Goal: Transaction & Acquisition: Purchase product/service

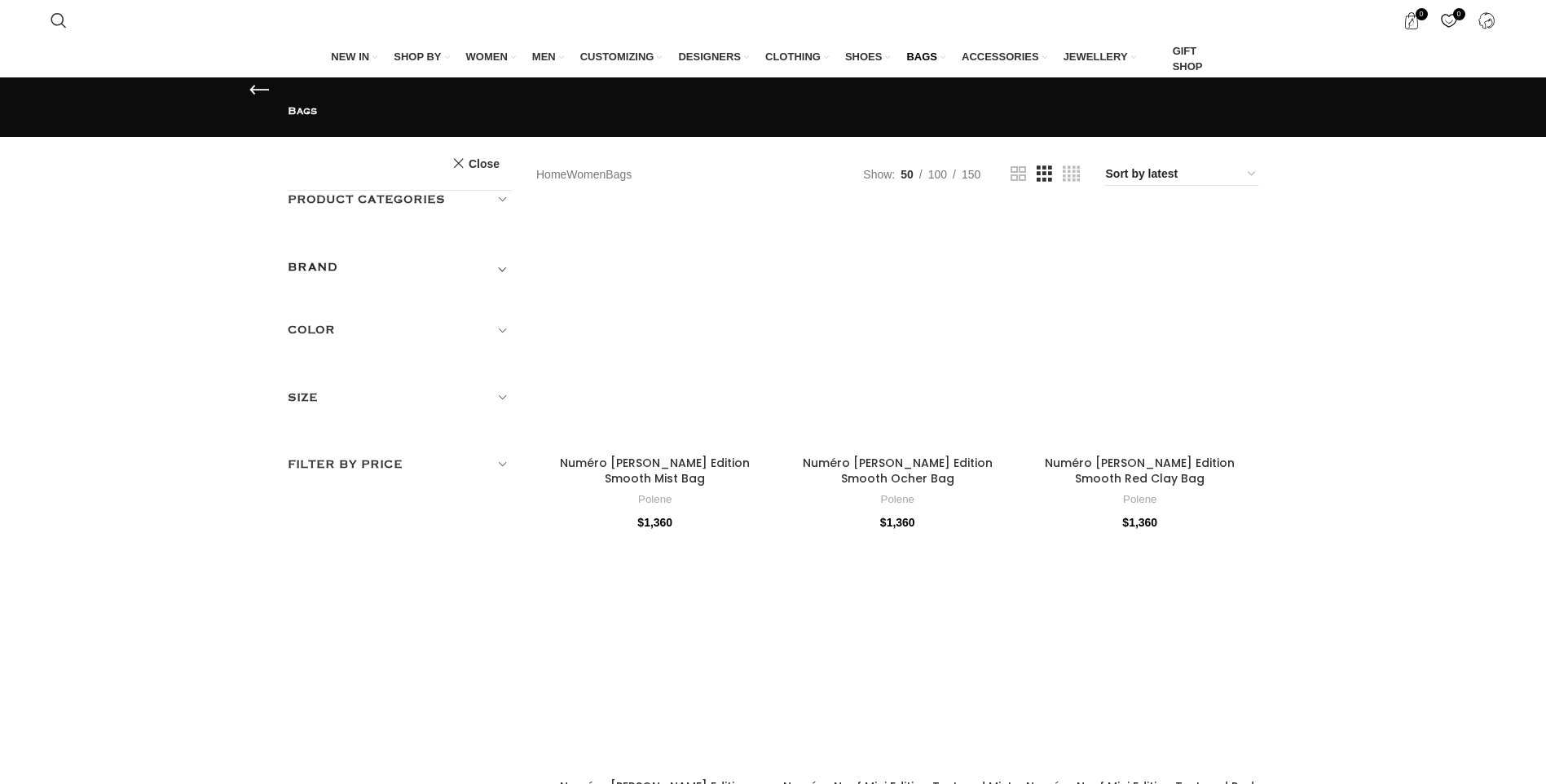
click at [500, 257] on span "Toggle filter" at bounding box center [502, 267] width 19 height 19
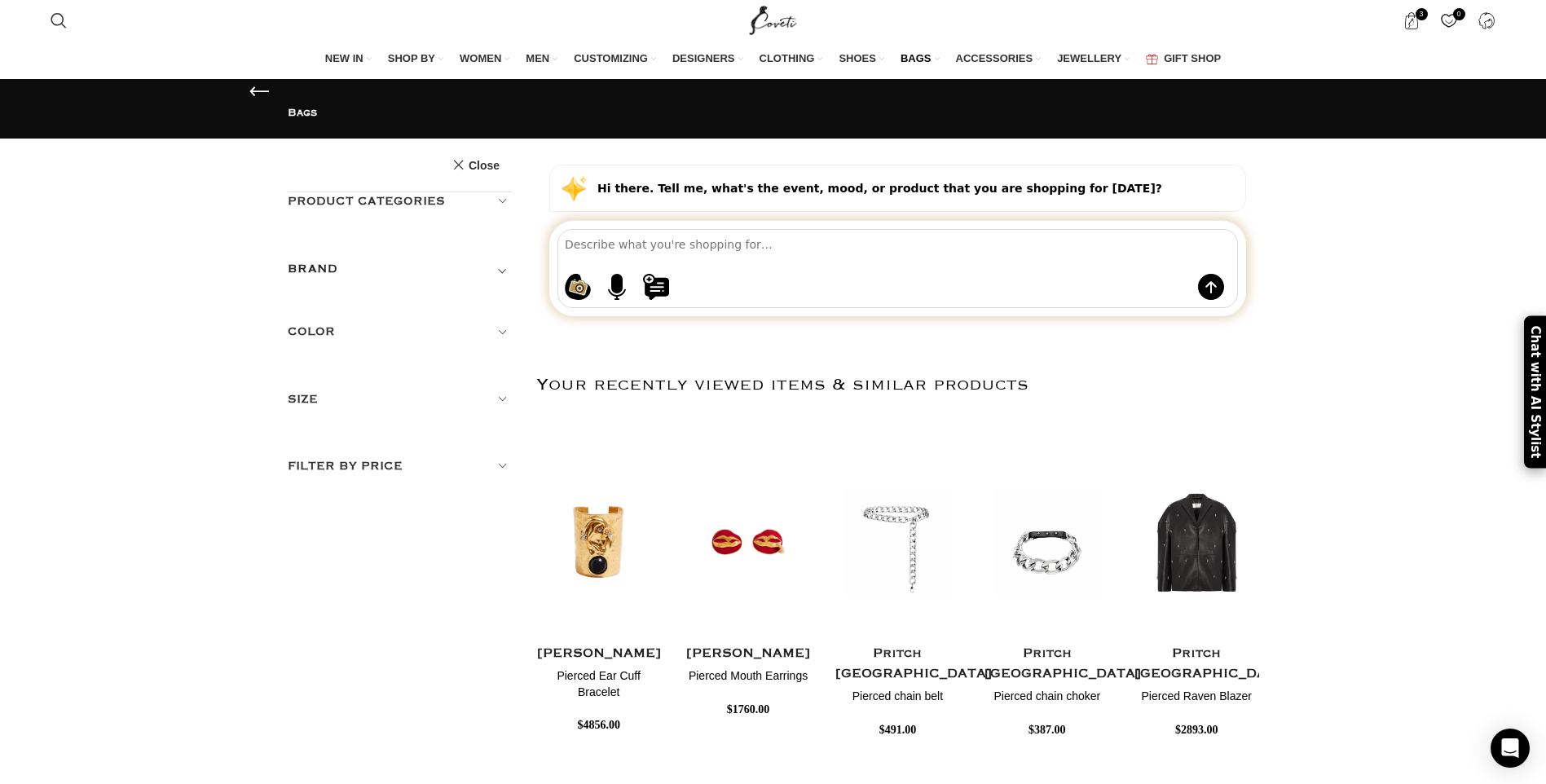
click at [504, 259] on span "Toggle filter" at bounding box center [502, 268] width 19 height 19
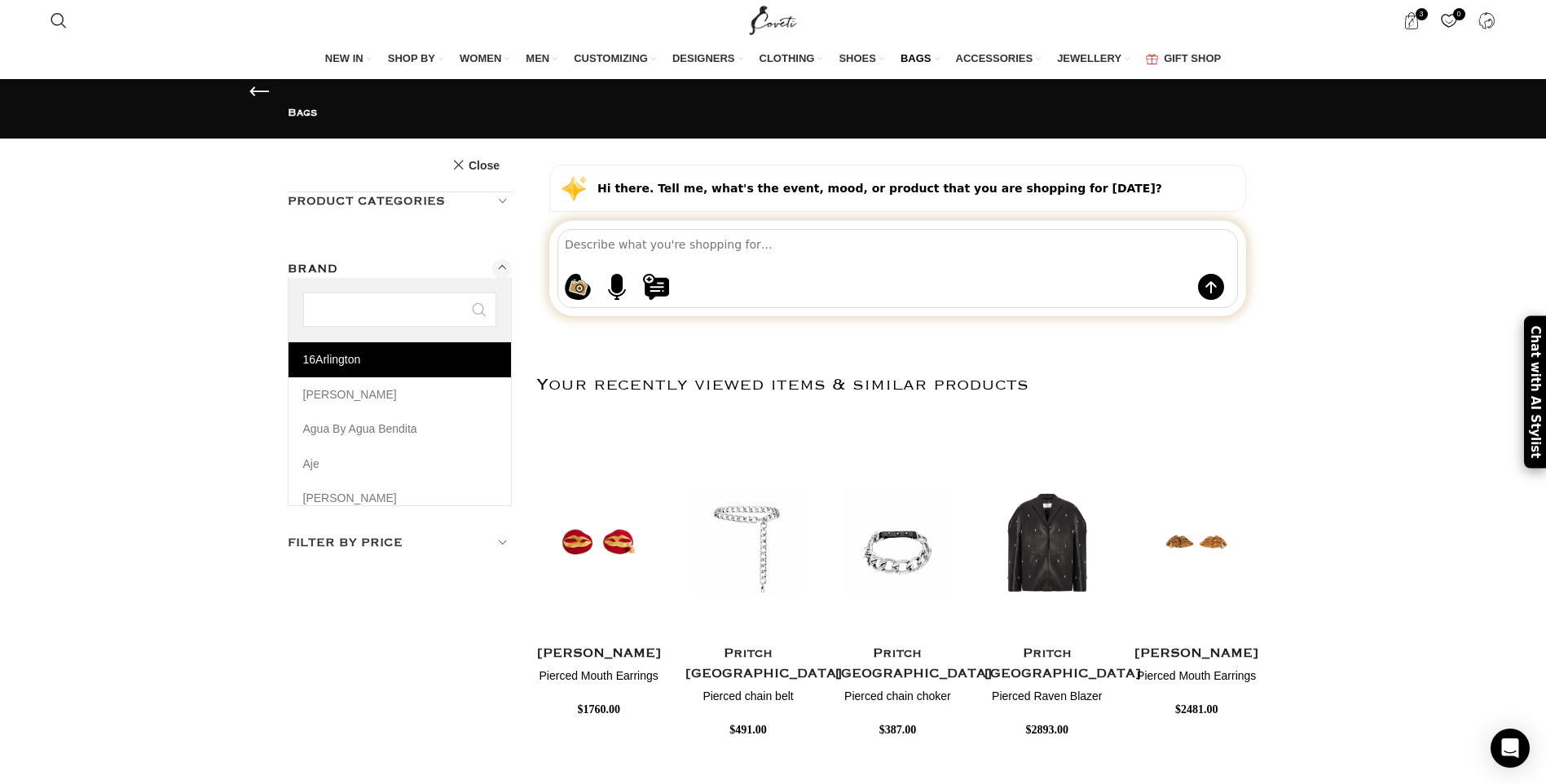
click at [359, 298] on span "Any Brand" at bounding box center [400, 315] width 225 height 34
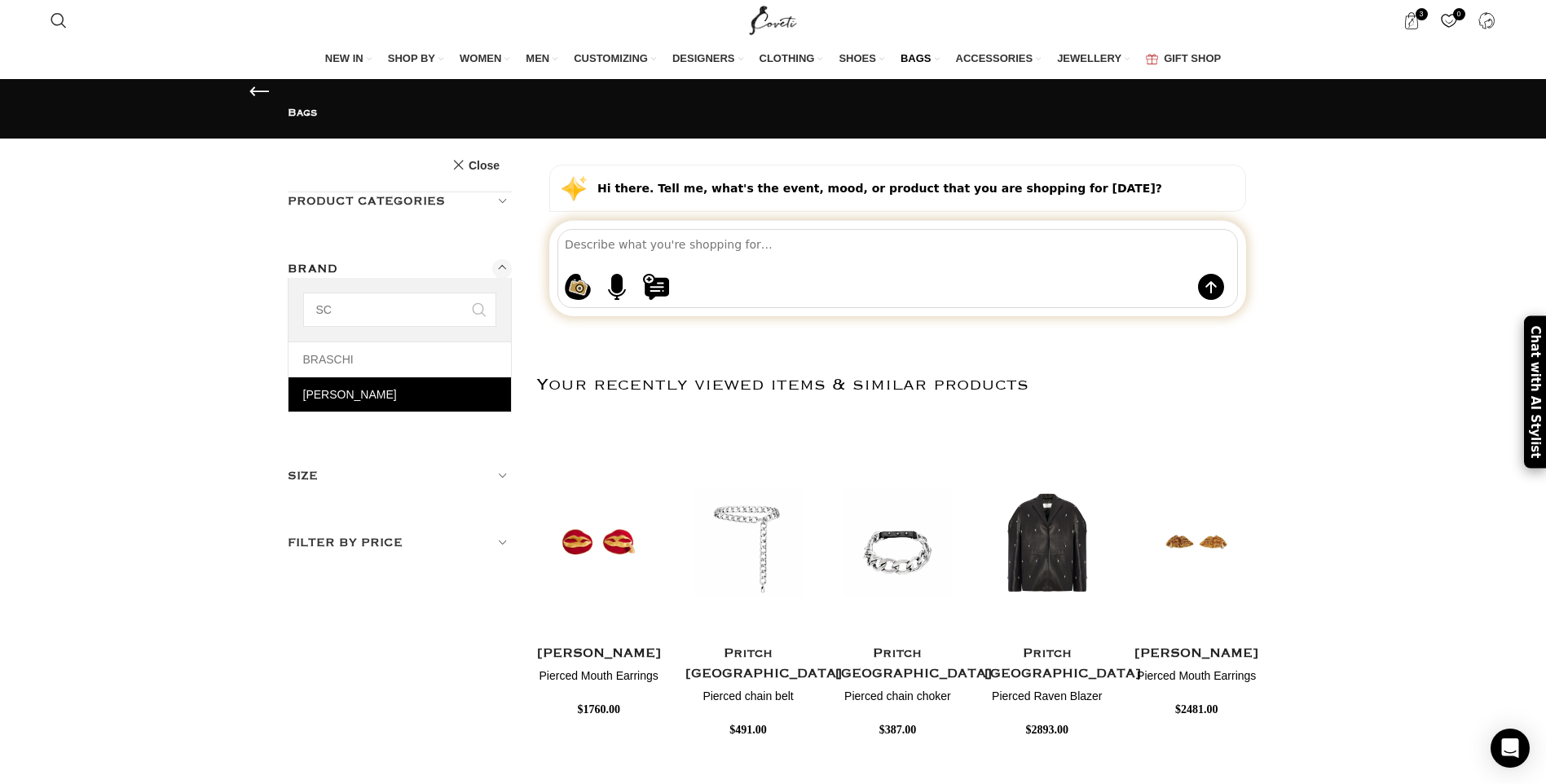
type input "SC"
select select "schiaparelli"
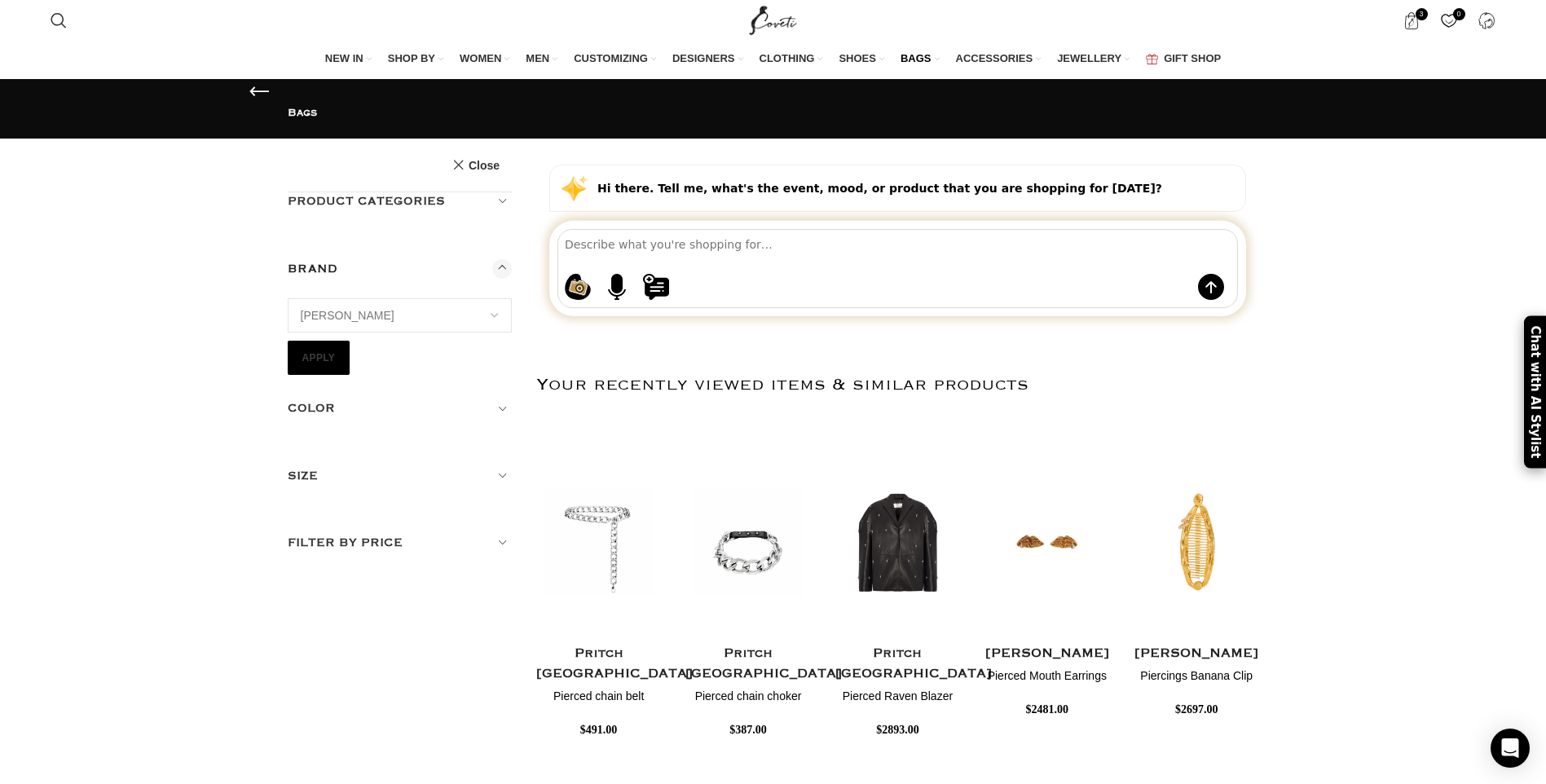
click at [313, 341] on button "Apply" at bounding box center [319, 357] width 63 height 34
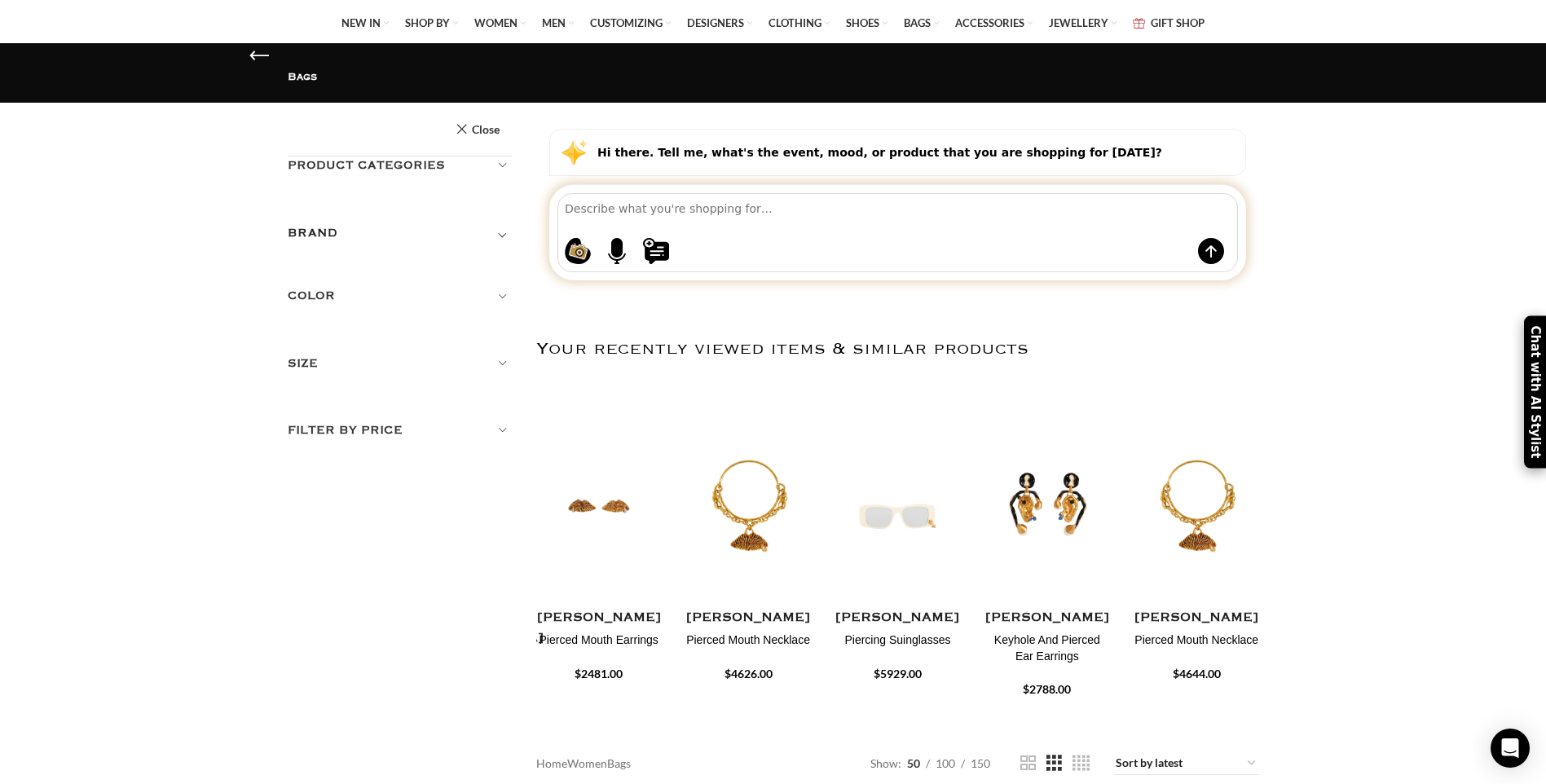
scroll to position [326, 0]
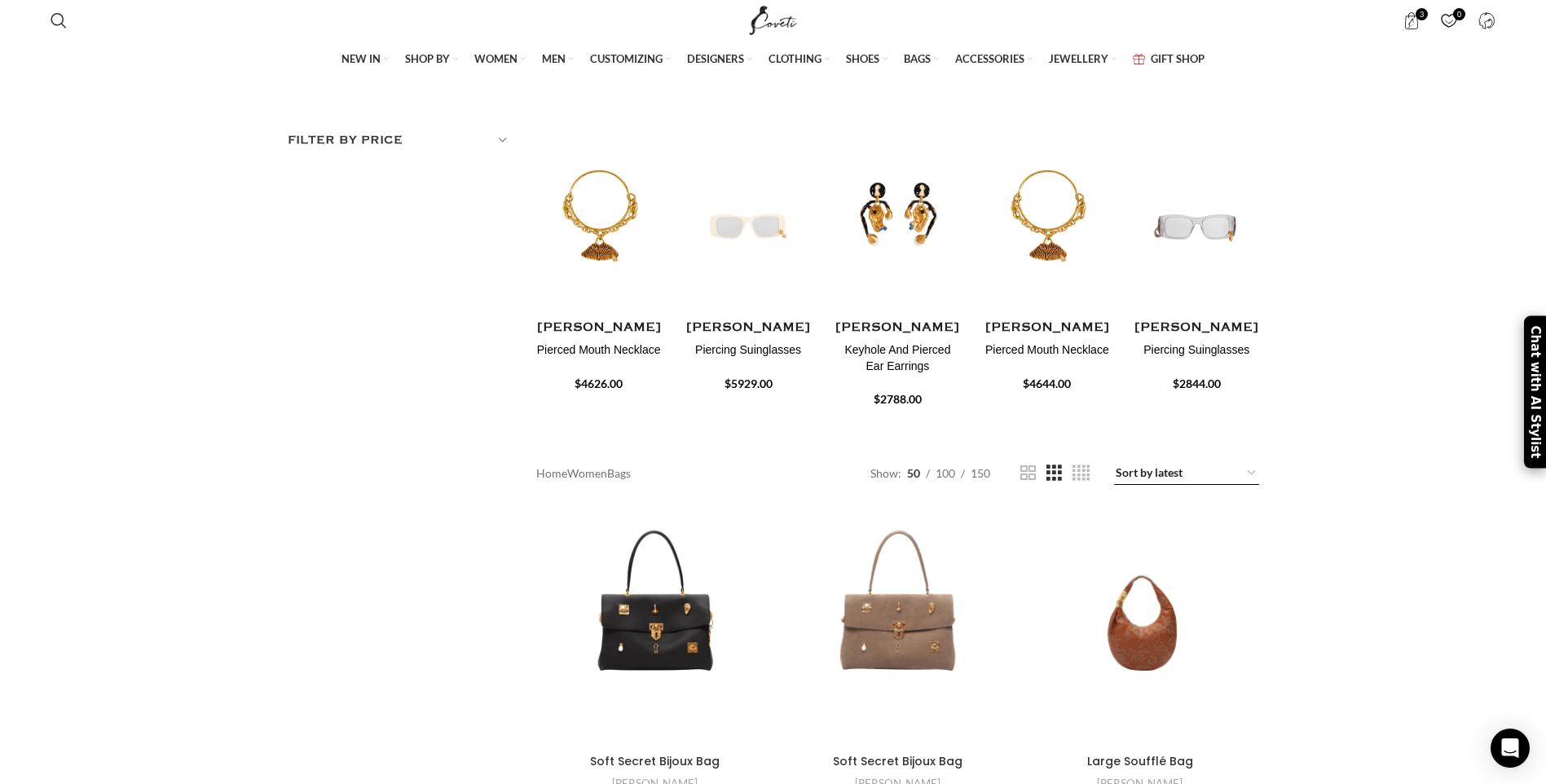
click at [1253, 462] on select "Sort by popularity Sort by average rating Sort by latest Sort by price: low to …" at bounding box center [1186, 473] width 145 height 23
select select "price-desc"
click at [1115, 462] on select "Sort by popularity Sort by average rating Sort by latest Sort by price: low to …" at bounding box center [1186, 473] width 145 height 23
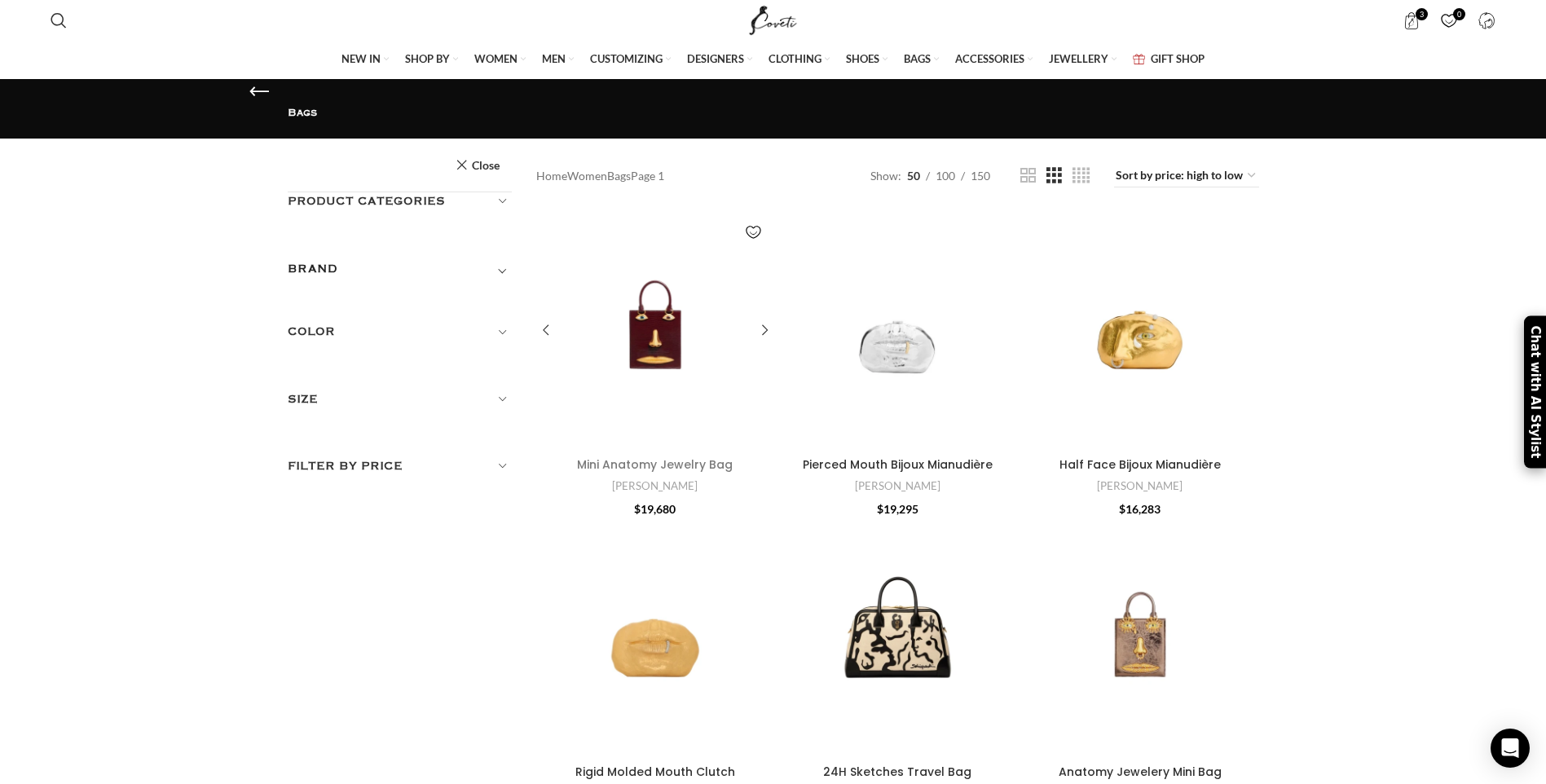
click at [691, 460] on link "Mini Anatomy Jewelry Bag" at bounding box center [655, 465] width 156 height 17
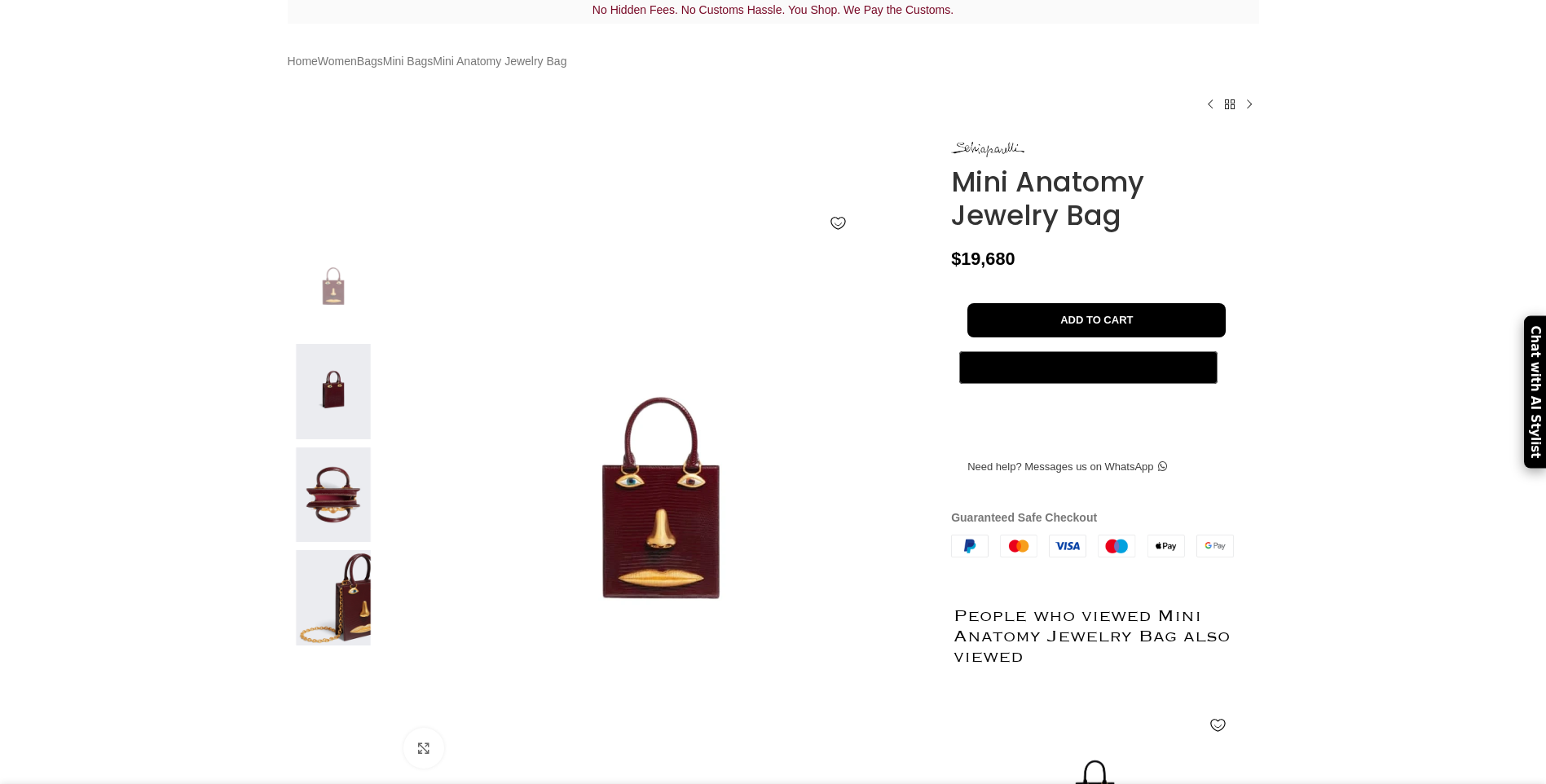
click at [367, 603] on img at bounding box center [332, 597] width 99 height 95
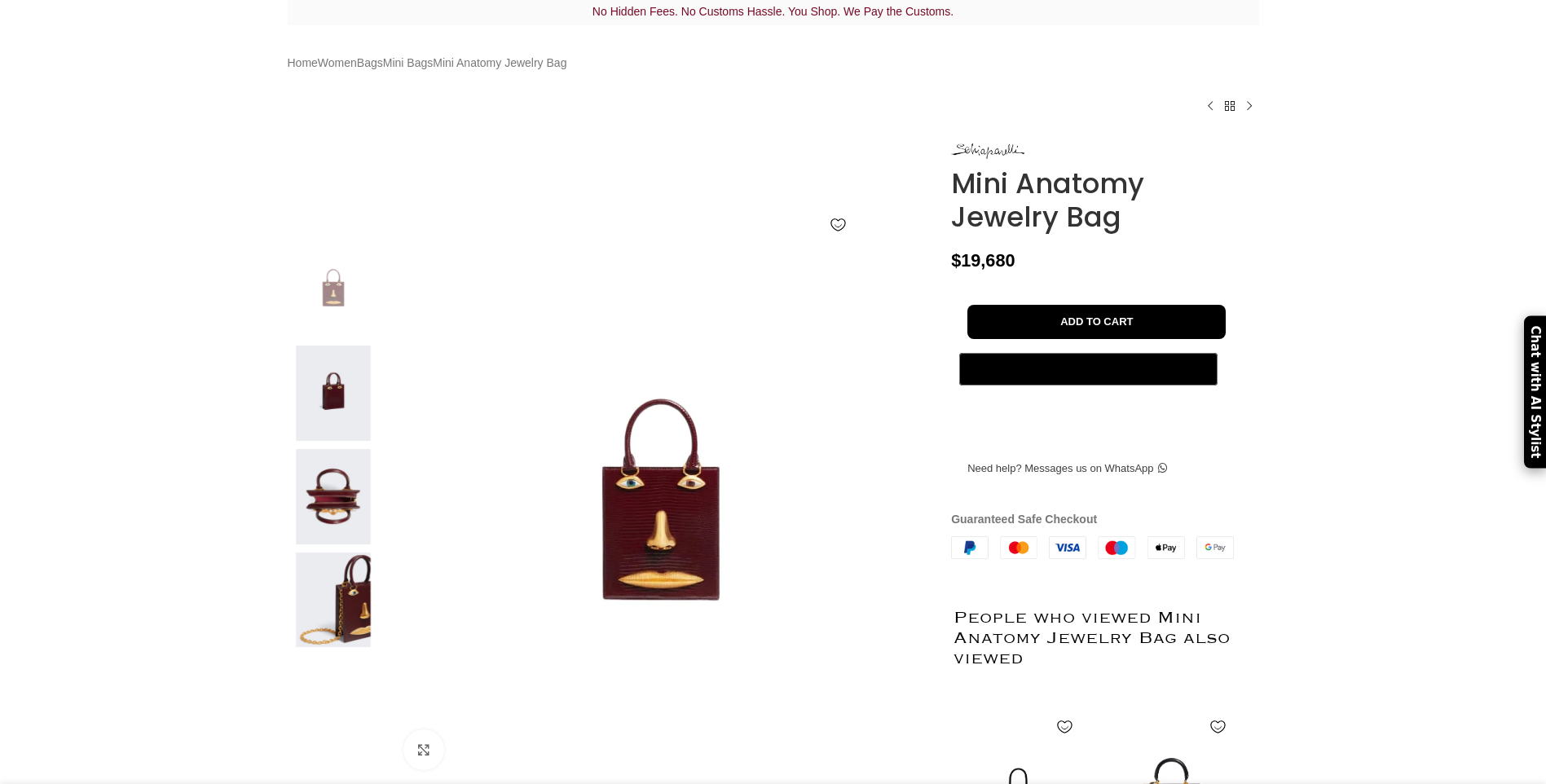
click at [360, 633] on img at bounding box center [332, 600] width 99 height 95
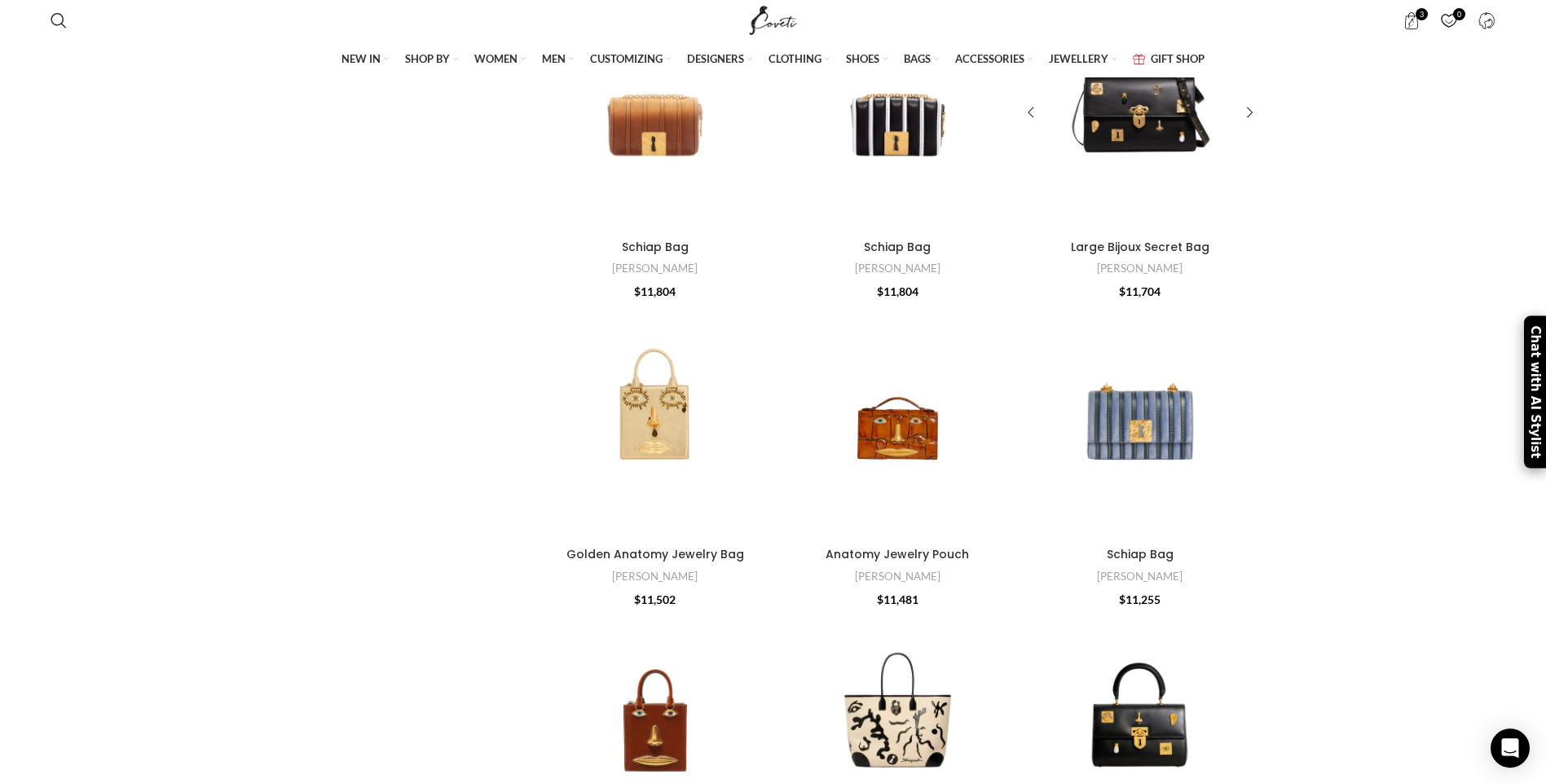
scroll to position [2689, 0]
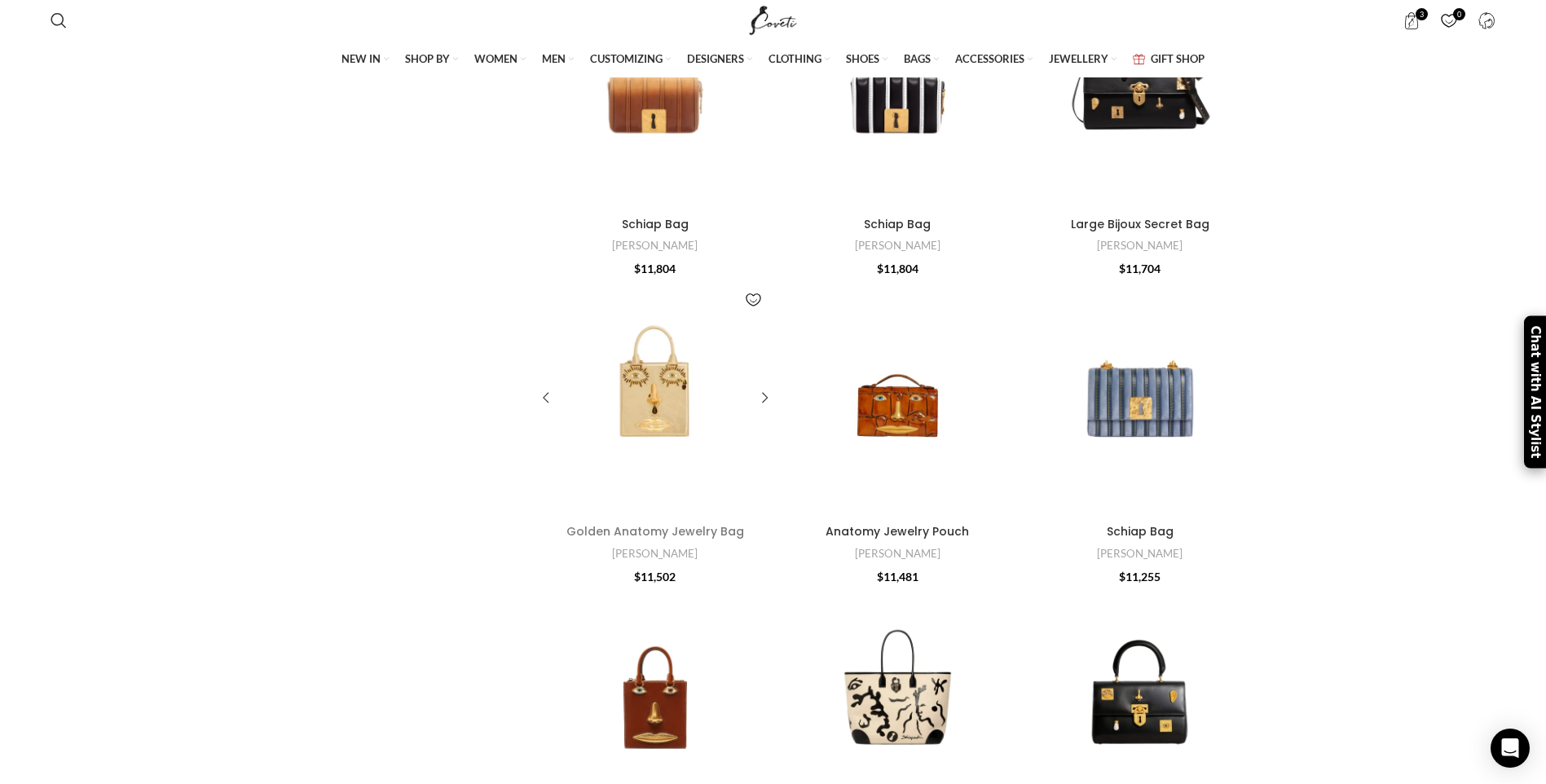
click at [661, 531] on link "Golden Anatomy Jewelry Bag" at bounding box center [655, 531] width 178 height 17
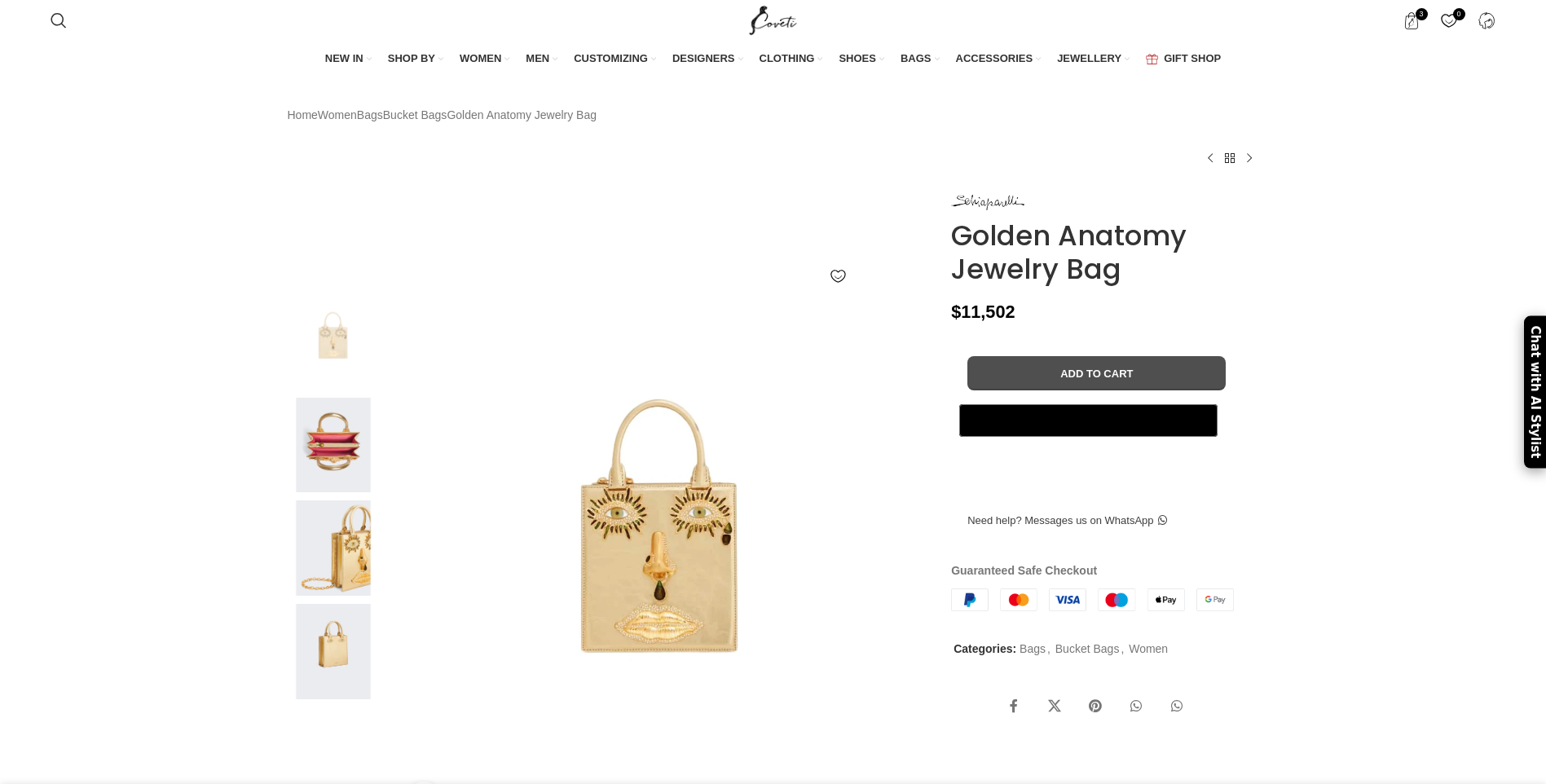
click at [1045, 391] on button "Add to cart" at bounding box center [1096, 373] width 258 height 34
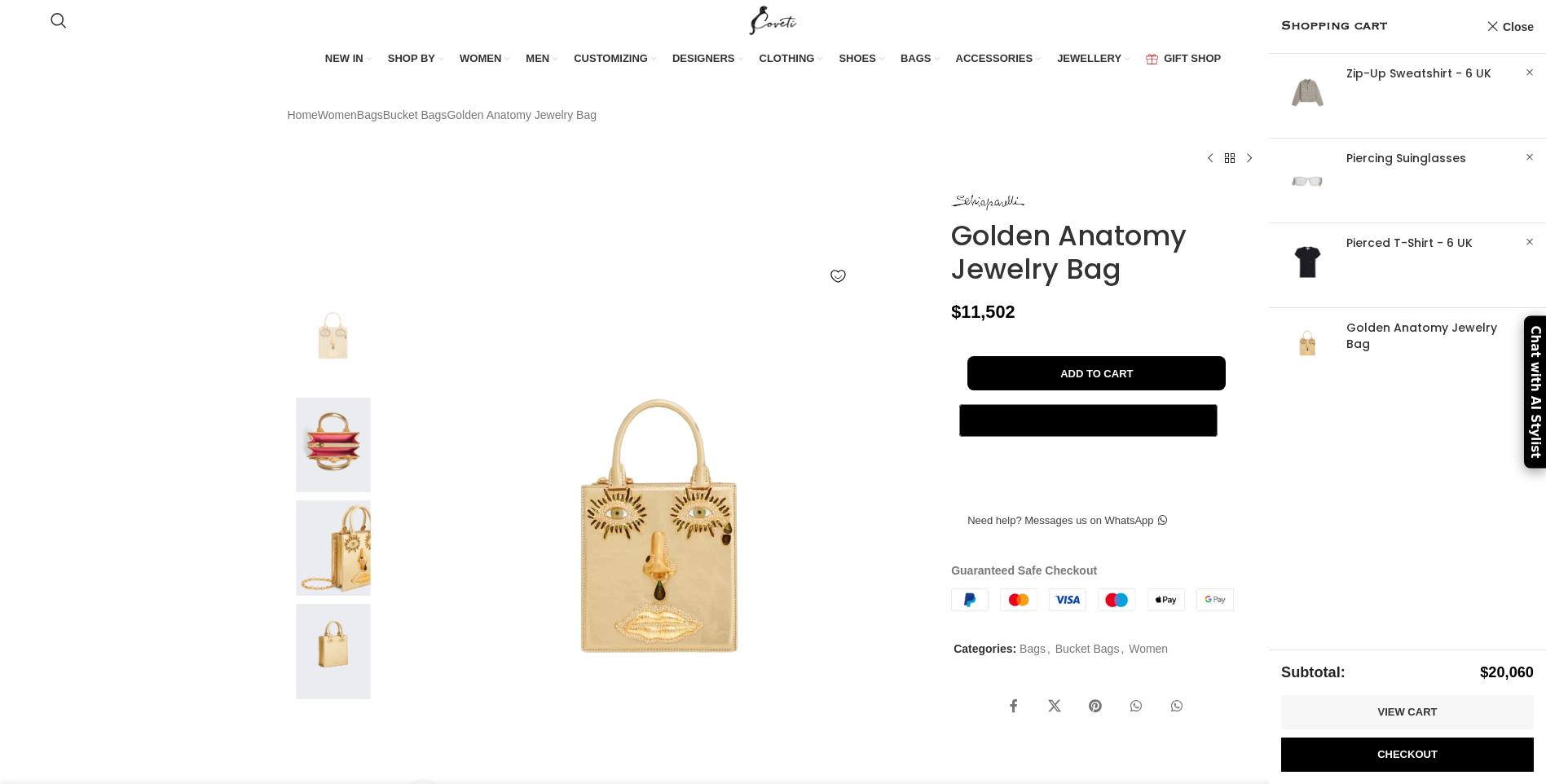
scroll to position [0, 172]
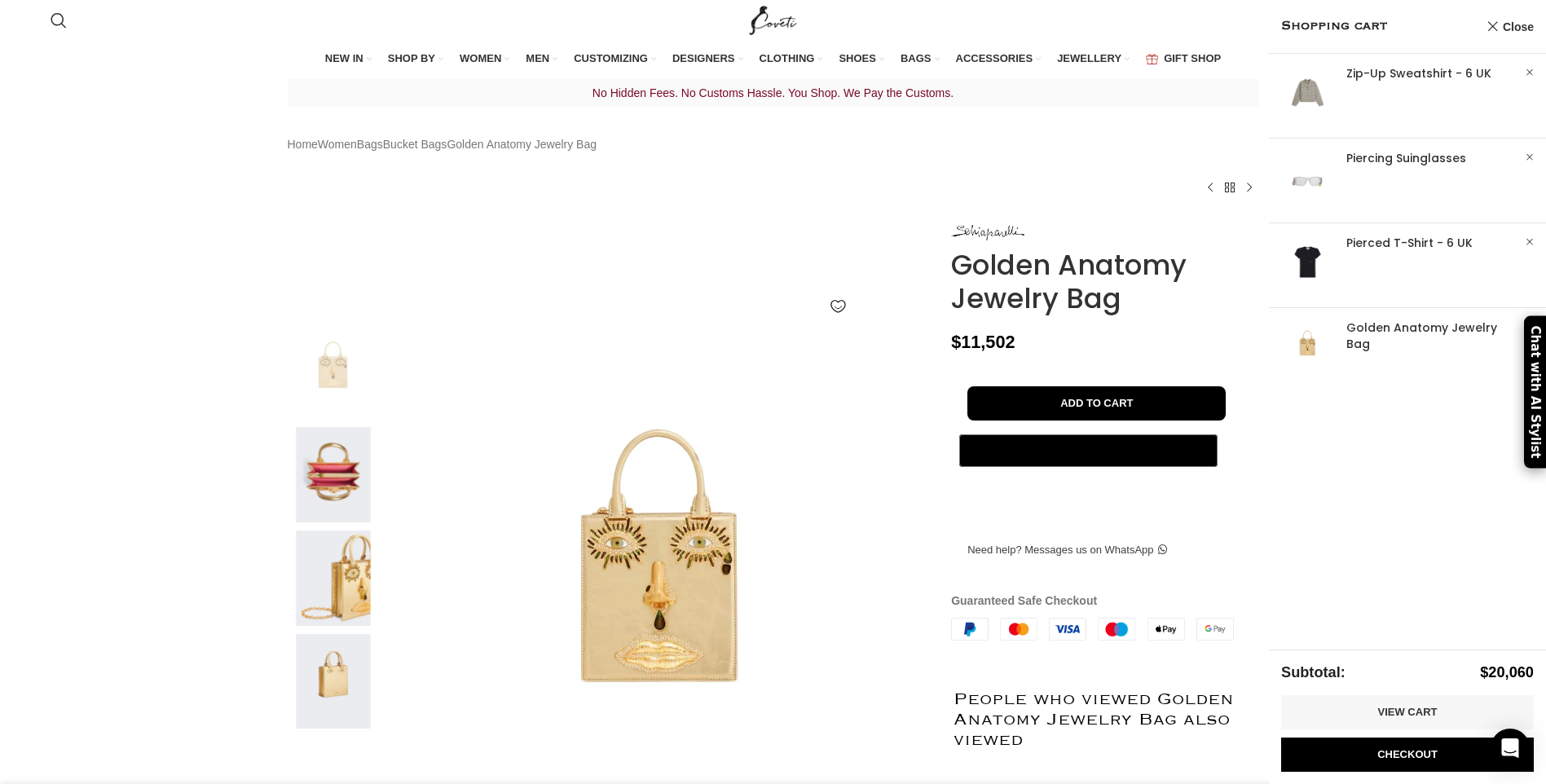
click at [337, 705] on img at bounding box center [332, 681] width 99 height 95
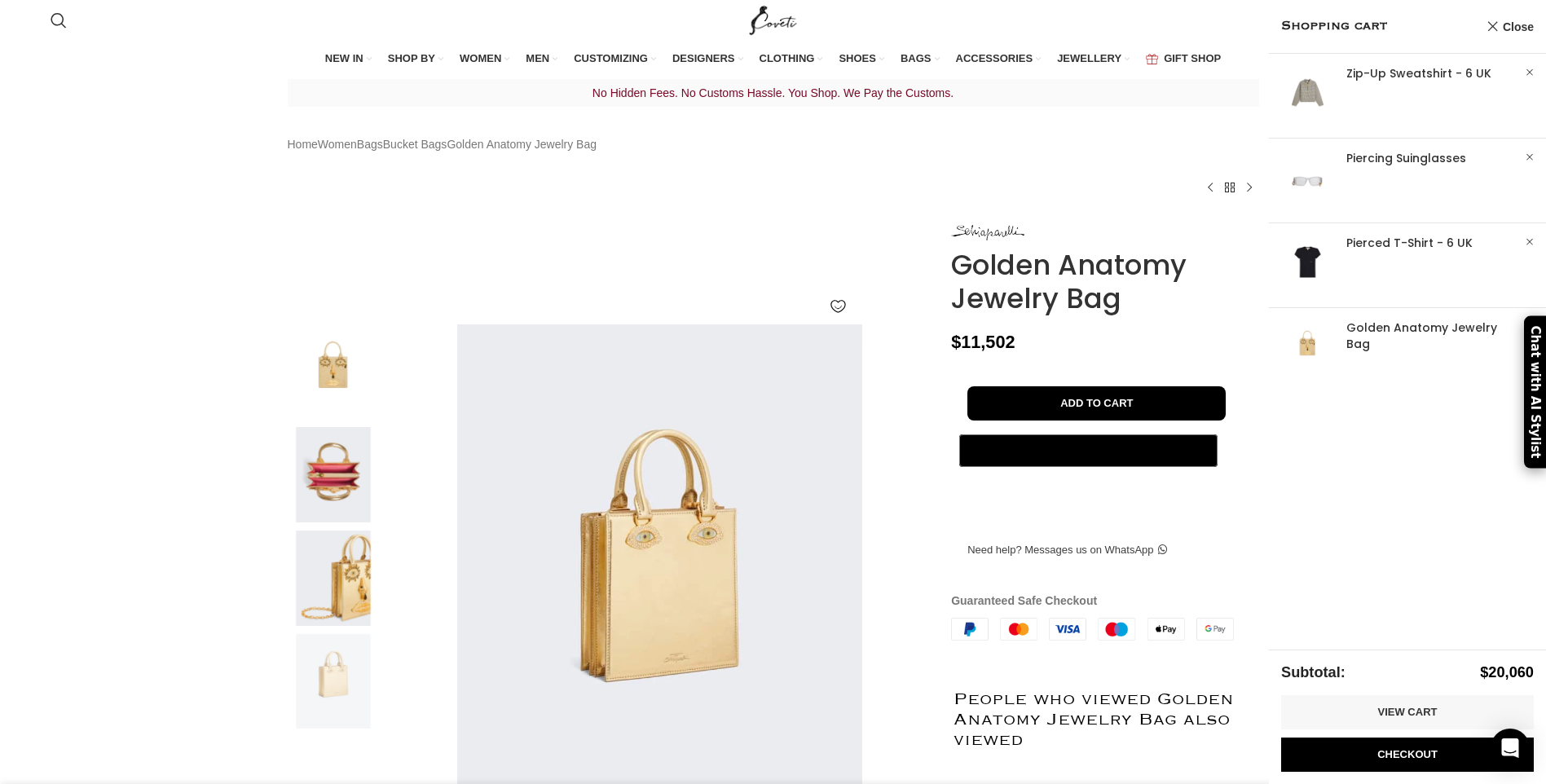
scroll to position [0, 343]
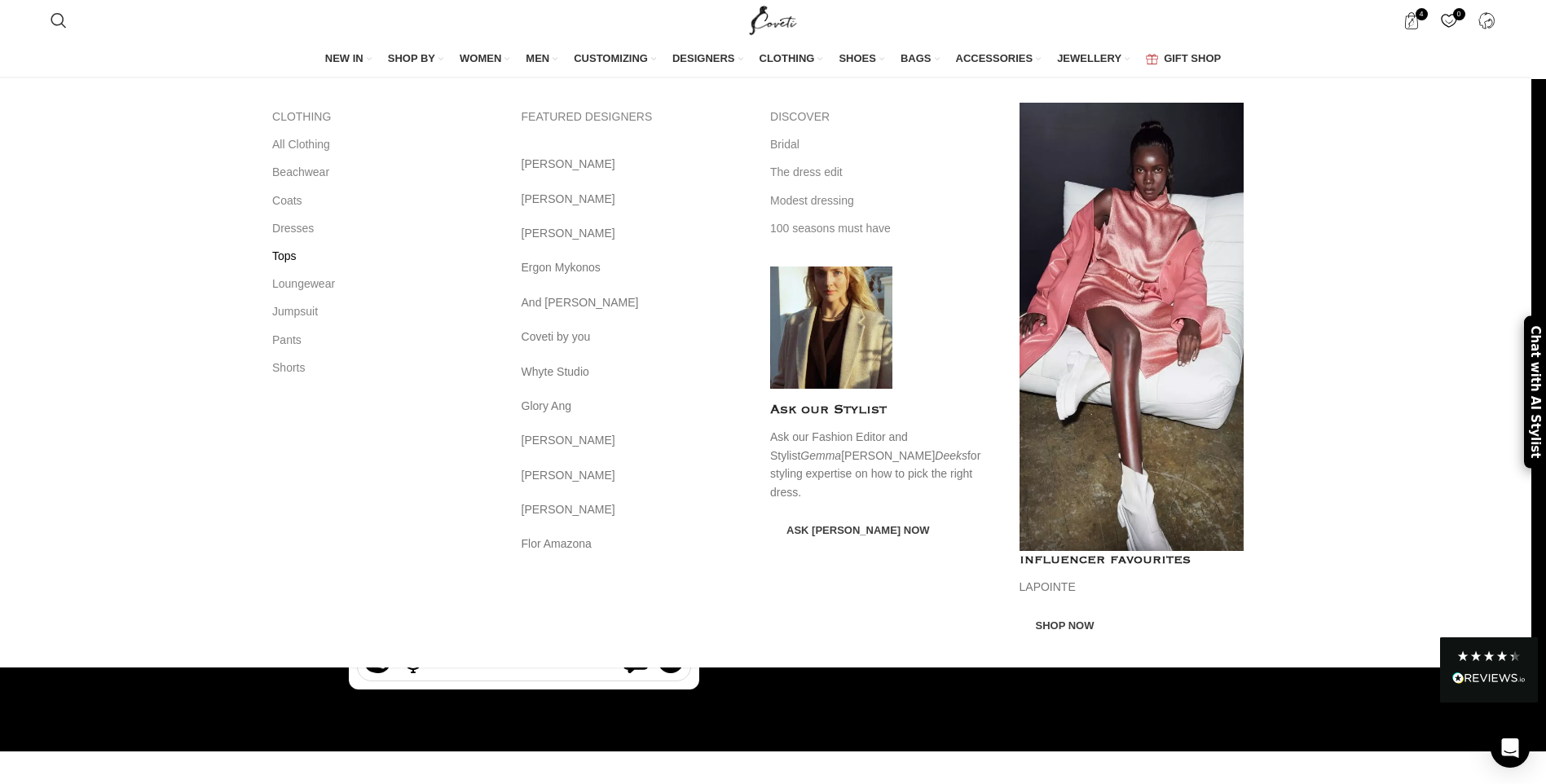
click at [303, 255] on link "Tops" at bounding box center [384, 255] width 225 height 28
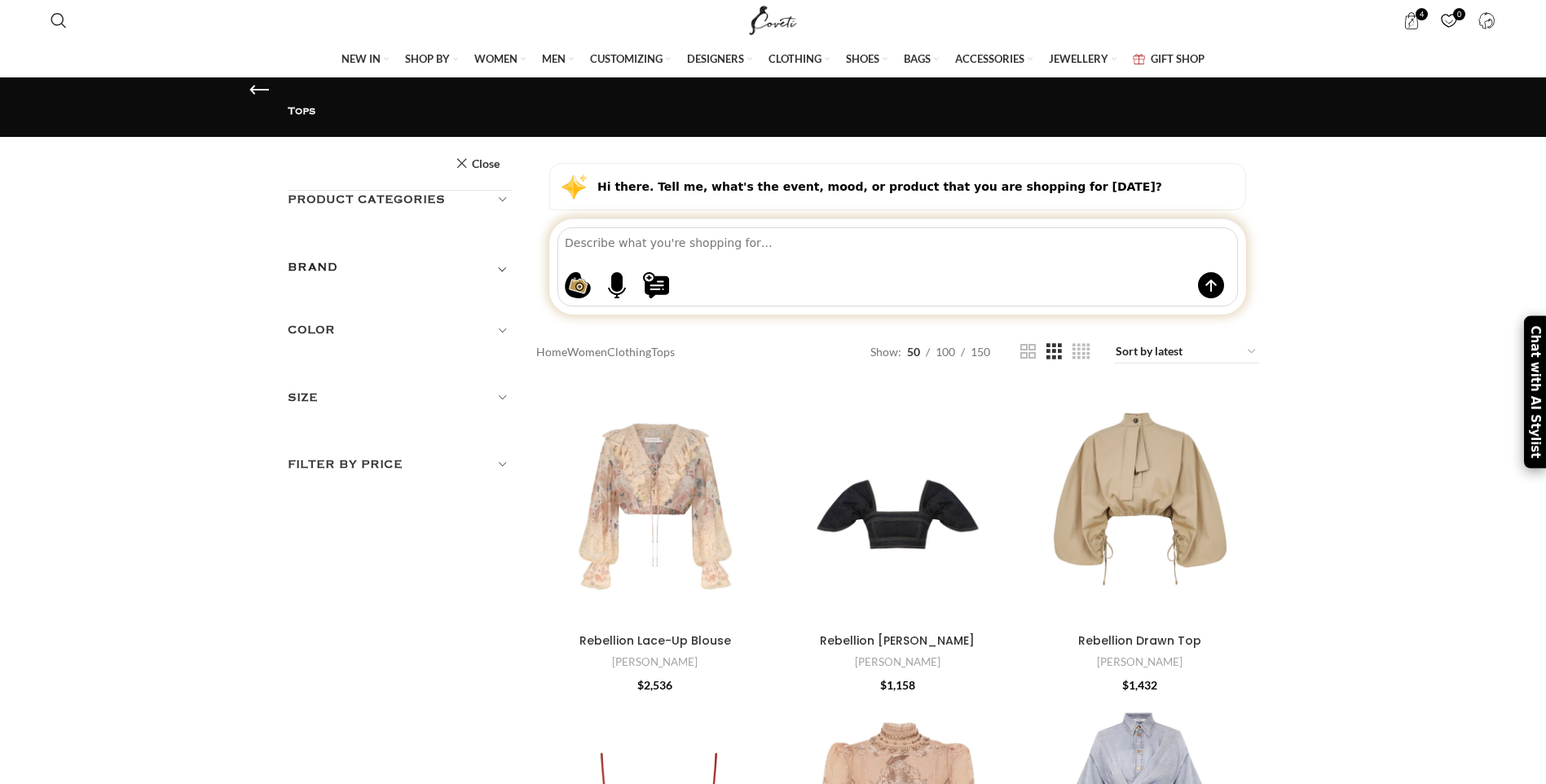
click at [496, 257] on span "Toggle filter" at bounding box center [502, 267] width 19 height 19
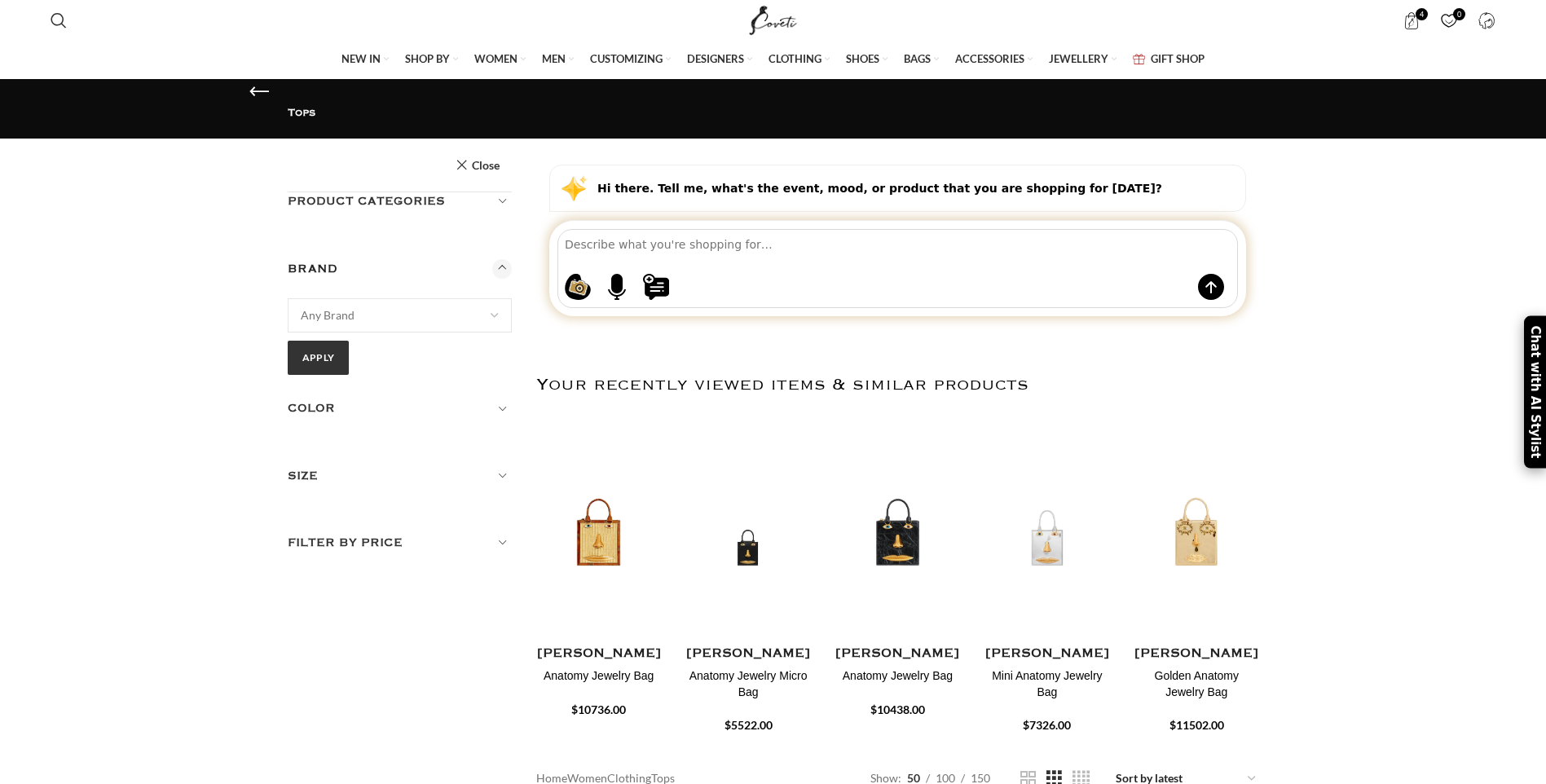
click at [363, 298] on span "Any Brand" at bounding box center [400, 315] width 225 height 34
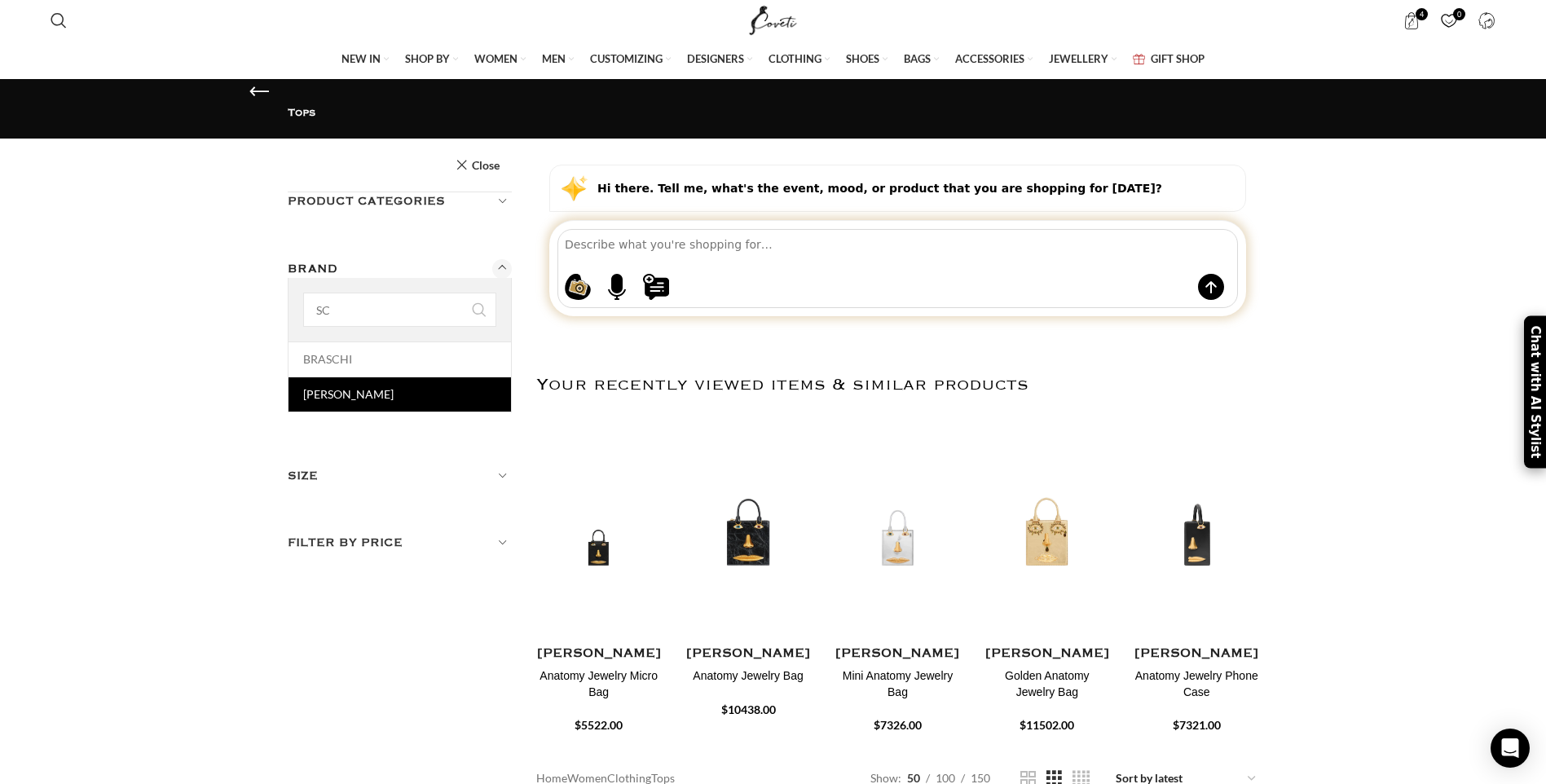
type input "SC"
select select "schiaparelli"
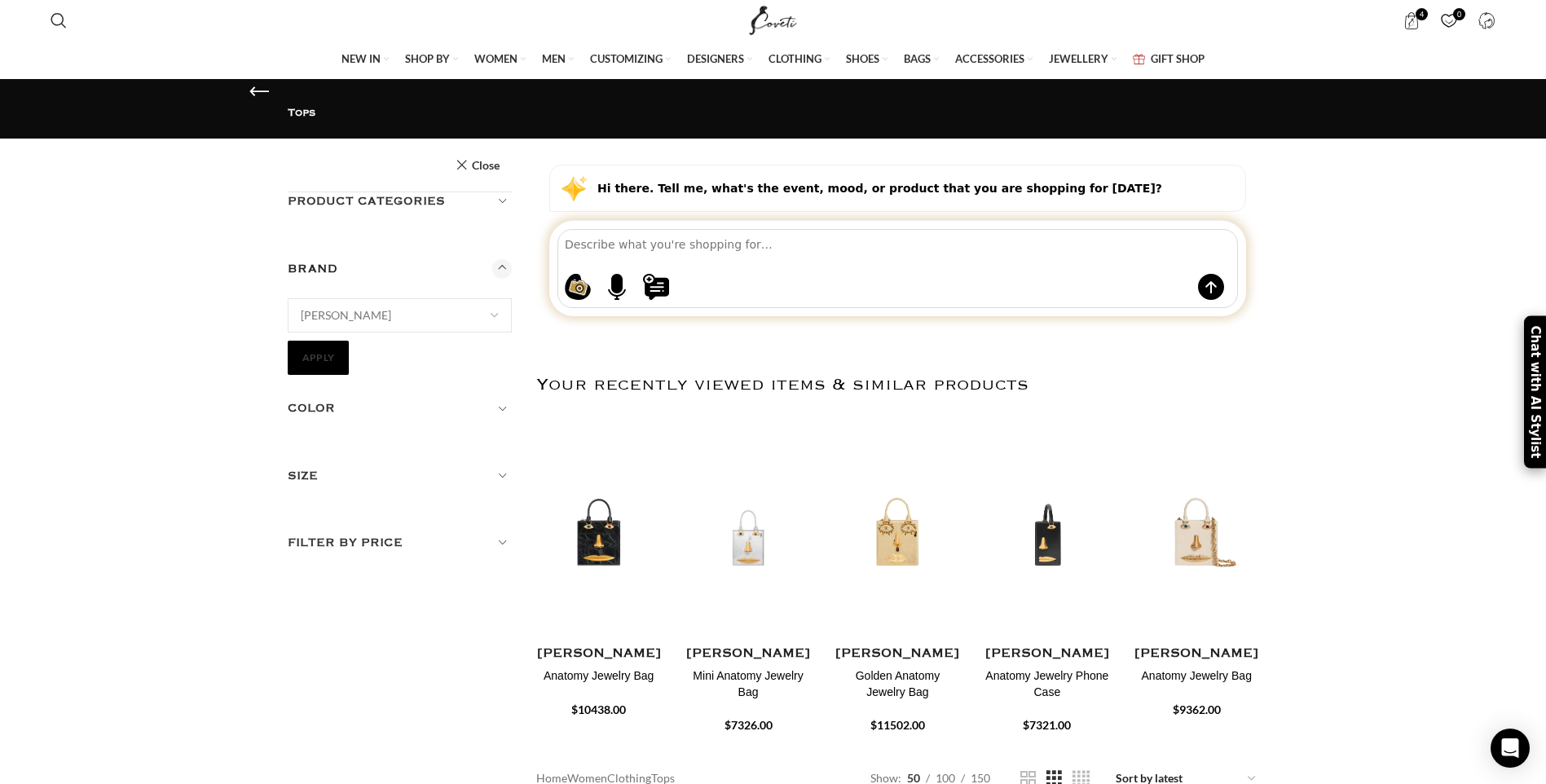
click at [339, 341] on button "Apply" at bounding box center [318, 357] width 62 height 34
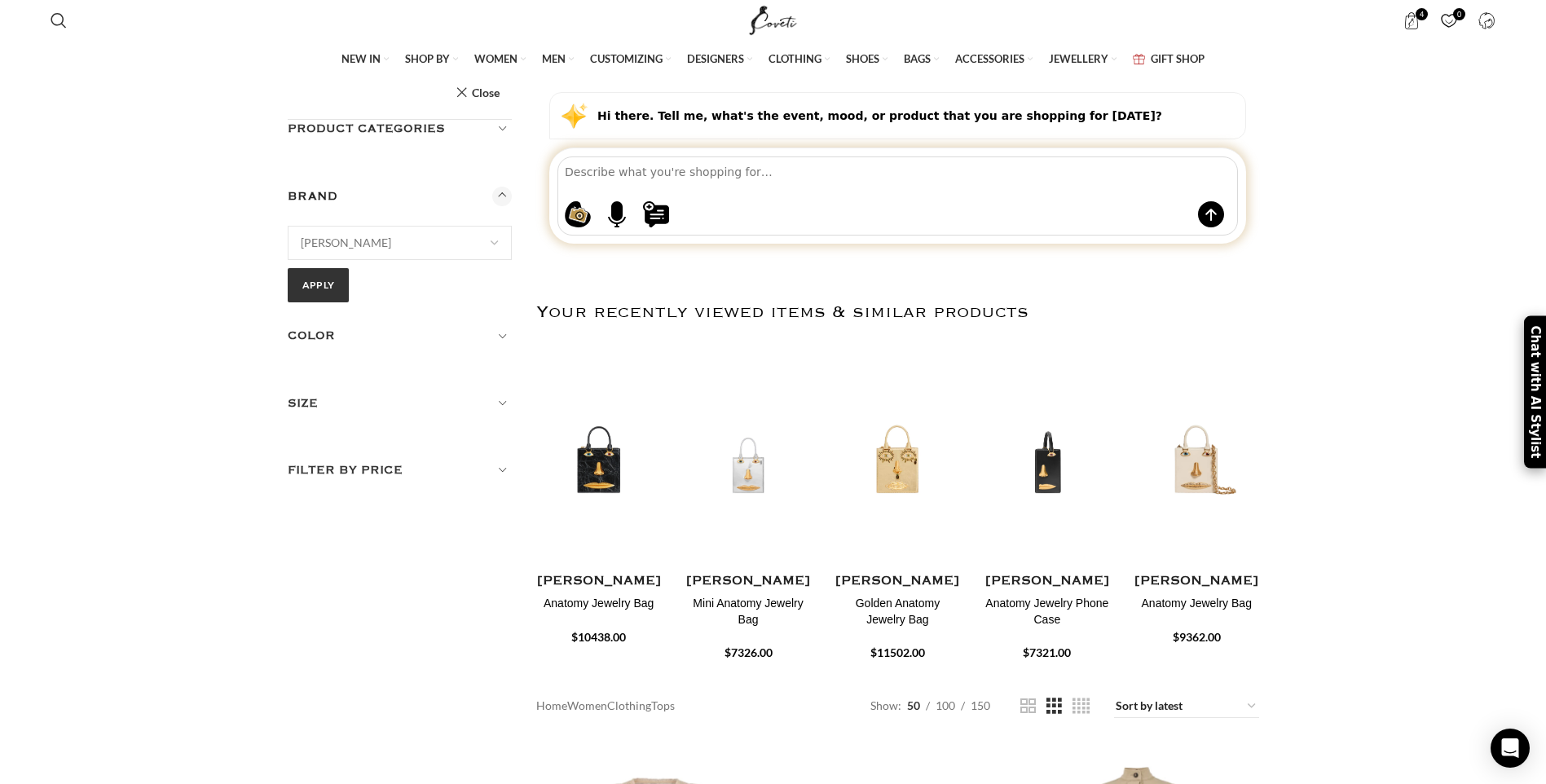
scroll to position [163, 0]
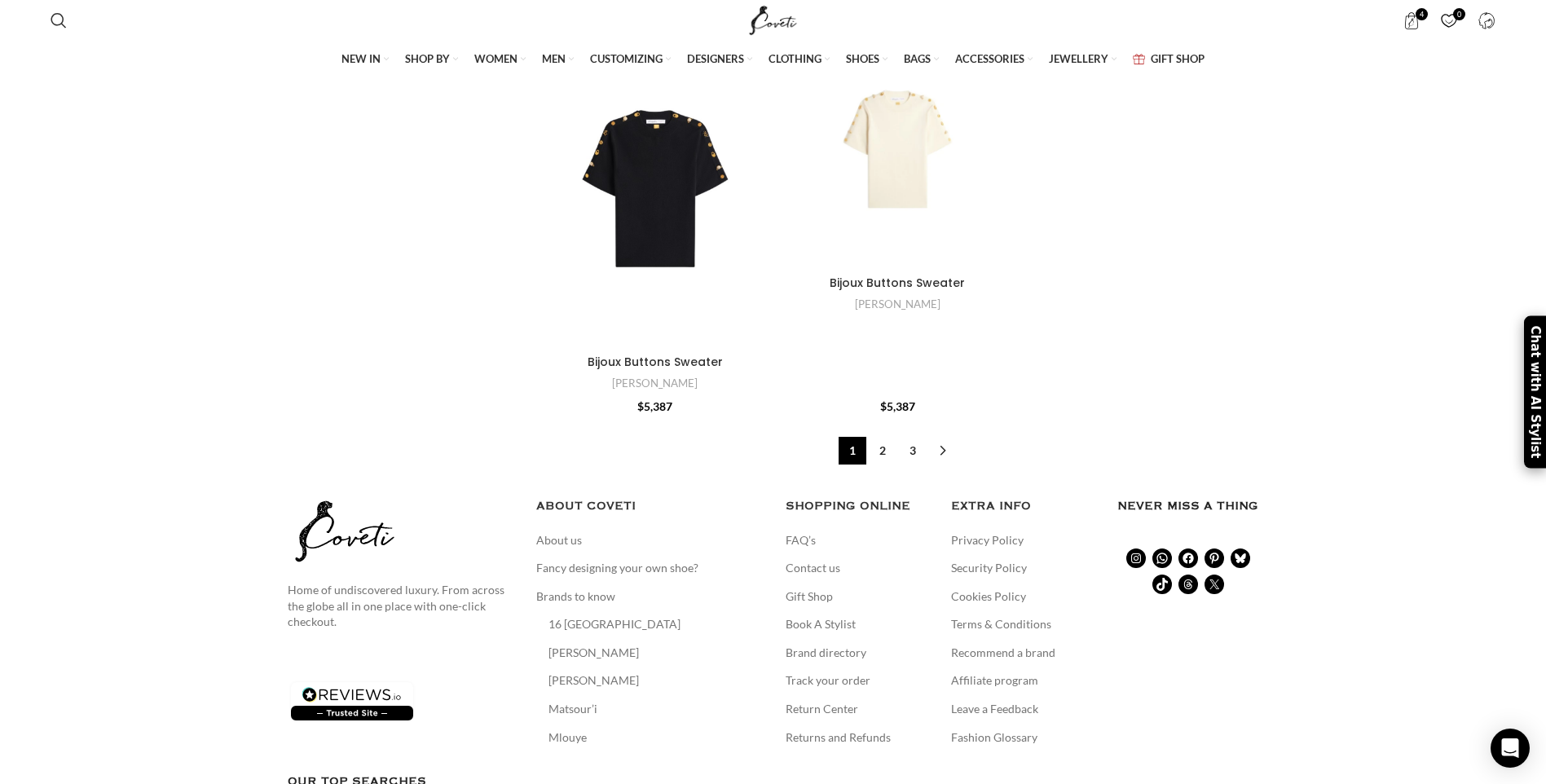
scroll to position [5867, 0]
drag, startPoint x: 883, startPoint y: 453, endPoint x: 895, endPoint y: 448, distance: 13.0
click at [883, 453] on link "2" at bounding box center [882, 449] width 28 height 28
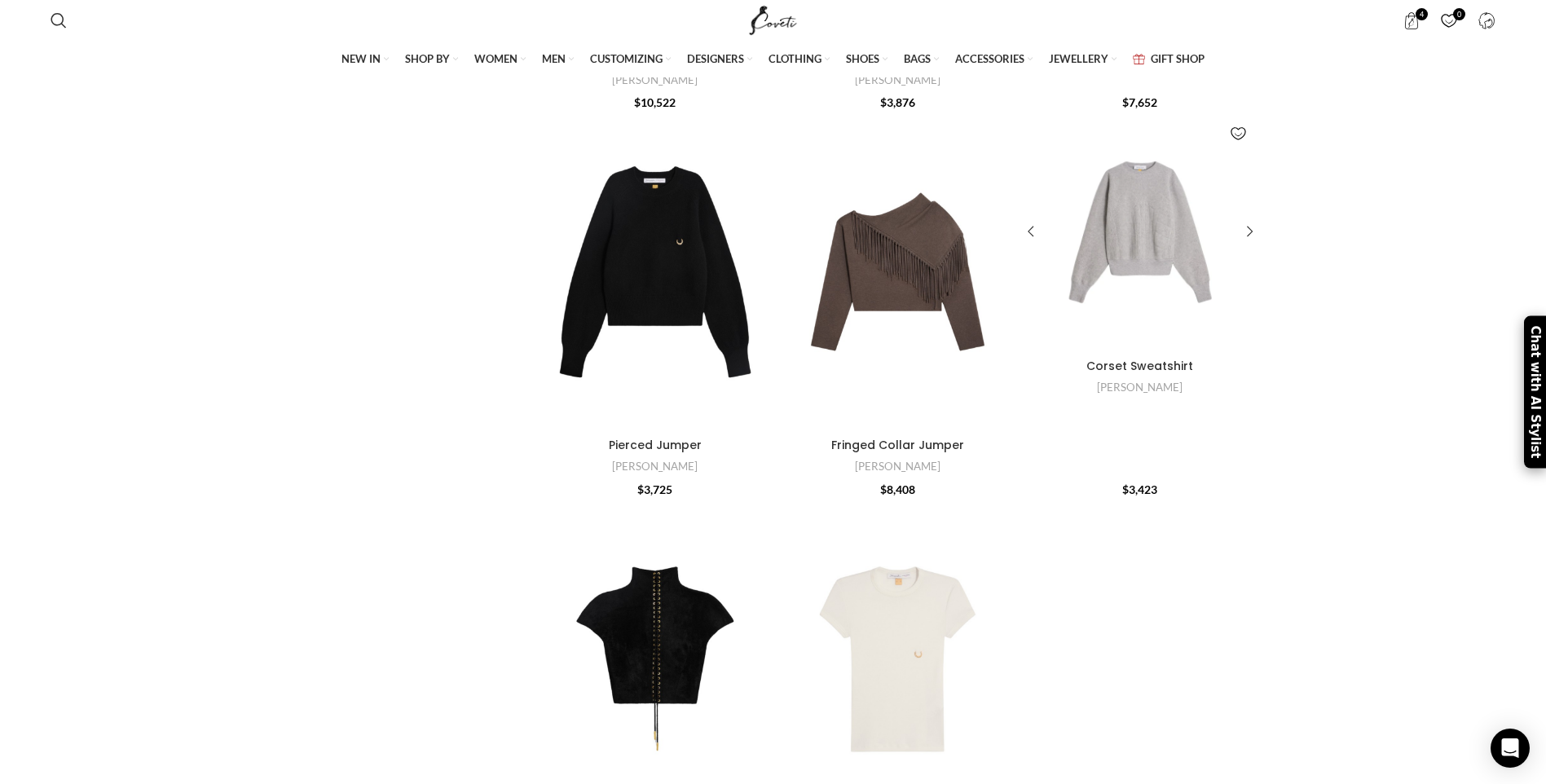
scroll to position [5785, 0]
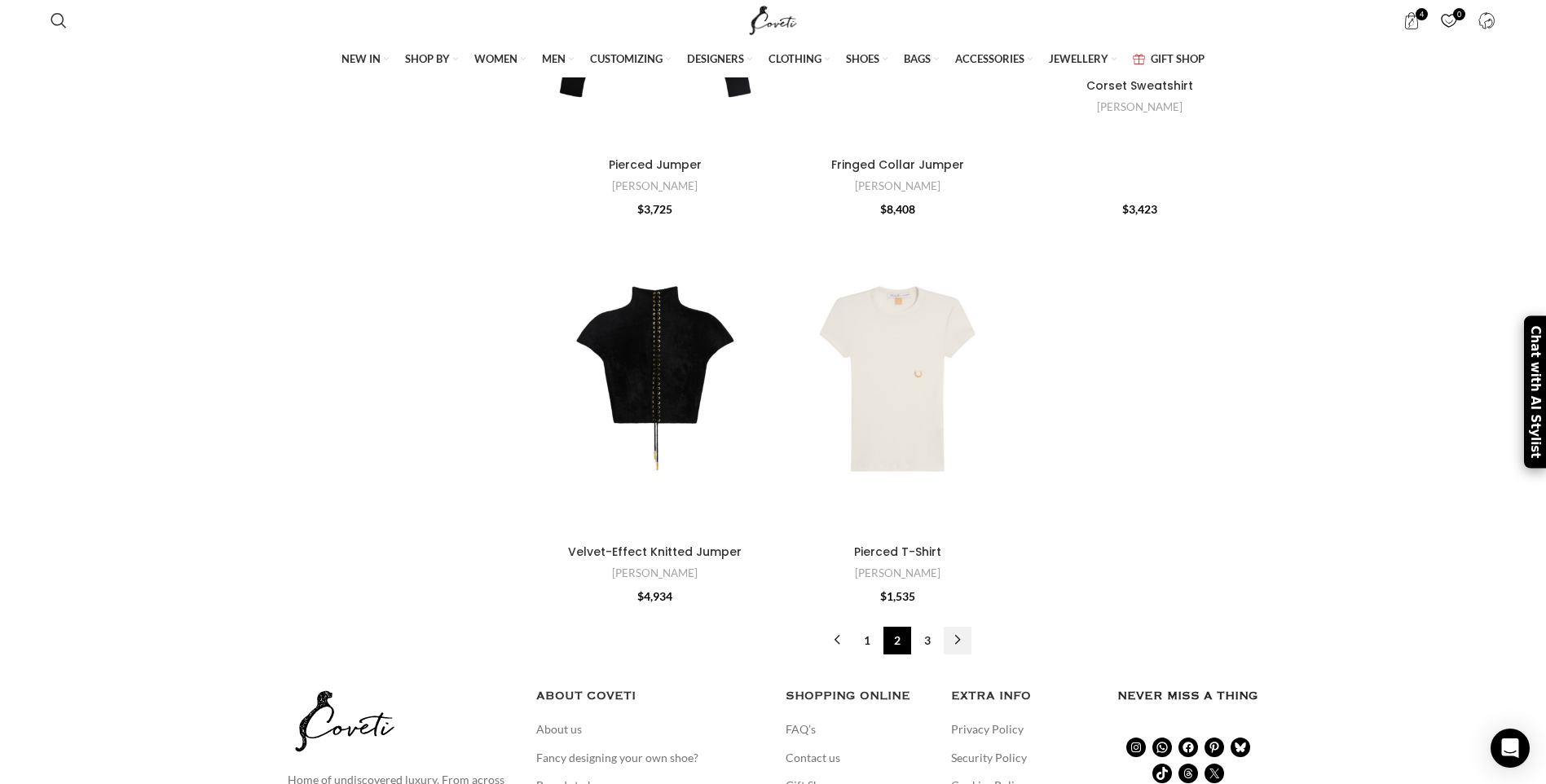
drag, startPoint x: 929, startPoint y: 641, endPoint x: 945, endPoint y: 636, distance: 16.8
click at [929, 641] on link "3" at bounding box center [928, 641] width 28 height 28
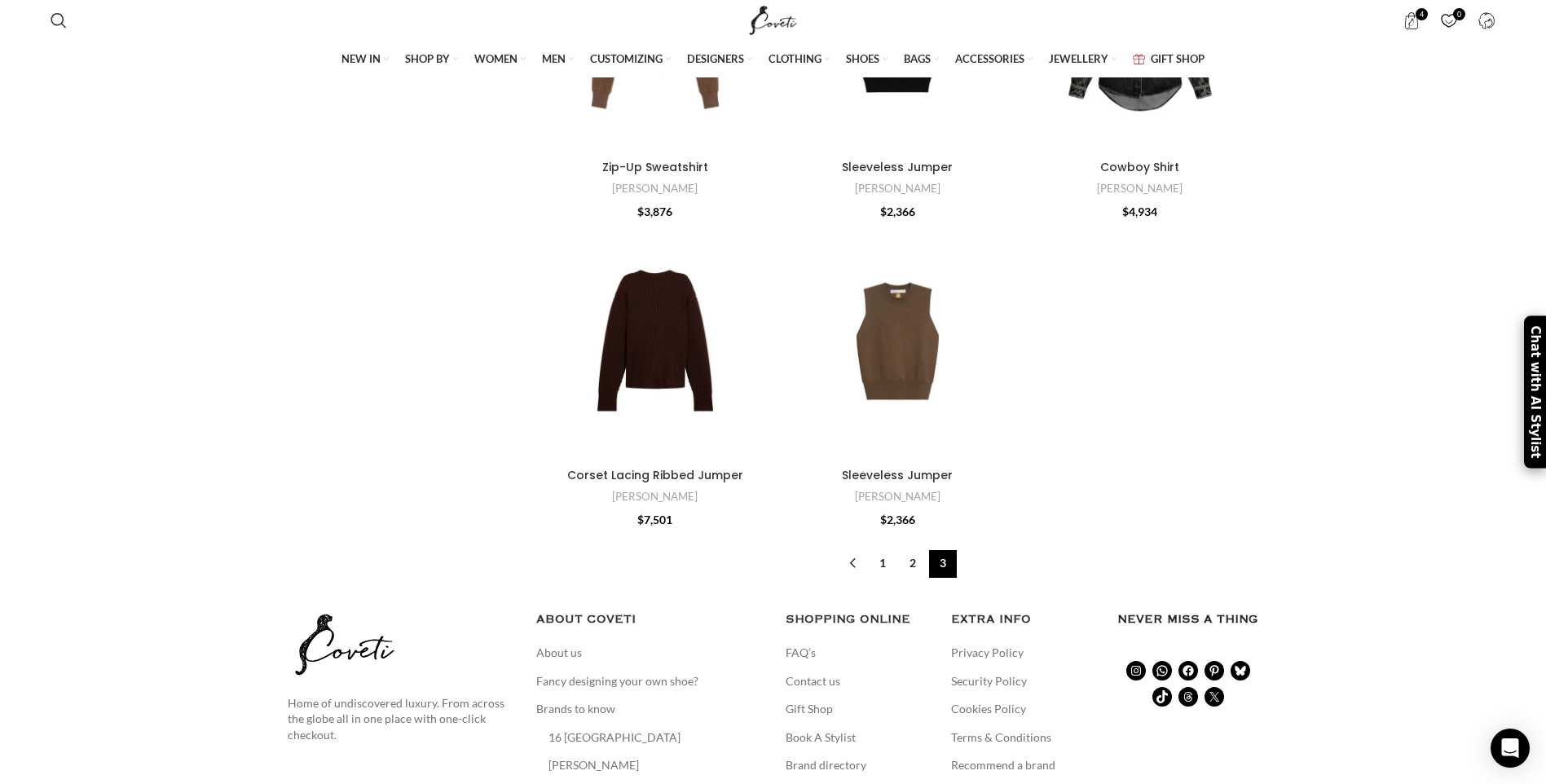
scroll to position [652, 0]
